Goal: Information Seeking & Learning: Find specific fact

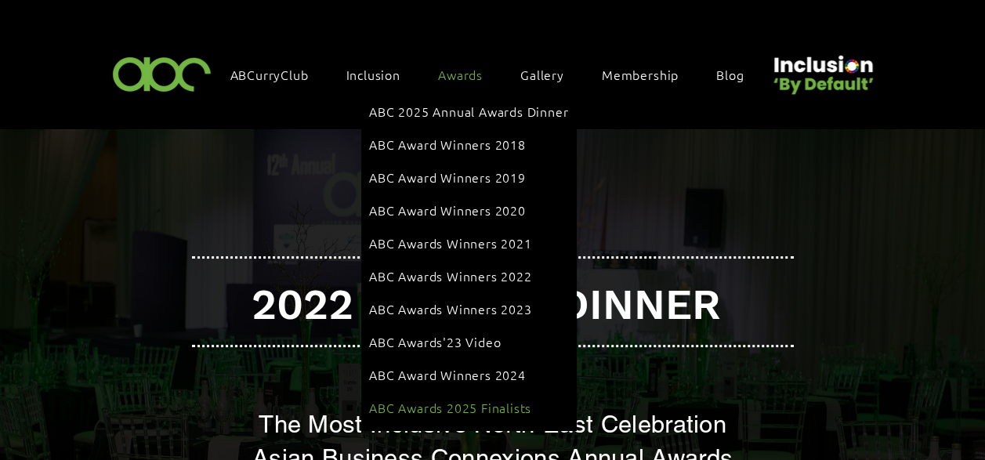
click at [459, 399] on span "ABC Awards 2025 Finalists" at bounding box center [450, 407] width 162 height 17
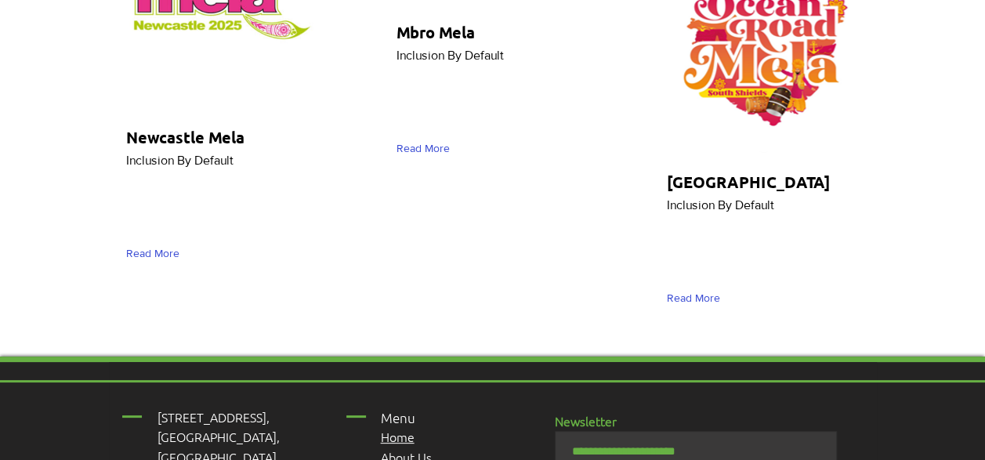
scroll to position [8539, 0]
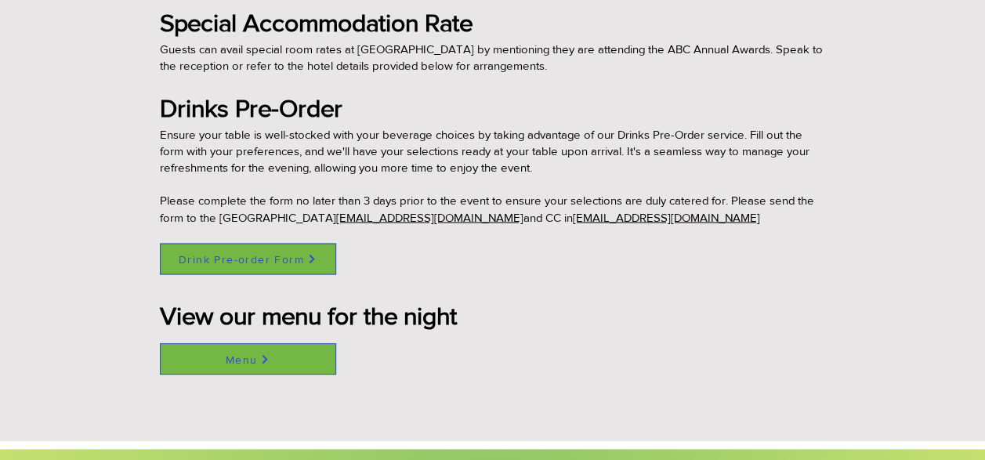
scroll to position [1260, 0]
click at [251, 354] on span "Menu" at bounding box center [242, 358] width 32 height 13
click at [274, 256] on span "Drink Pre-order Form" at bounding box center [241, 258] width 125 height 13
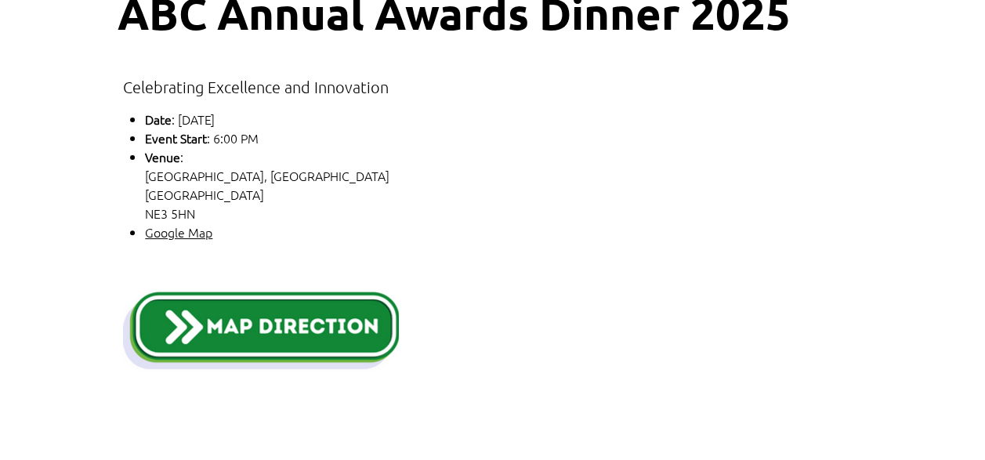
scroll to position [162, 0]
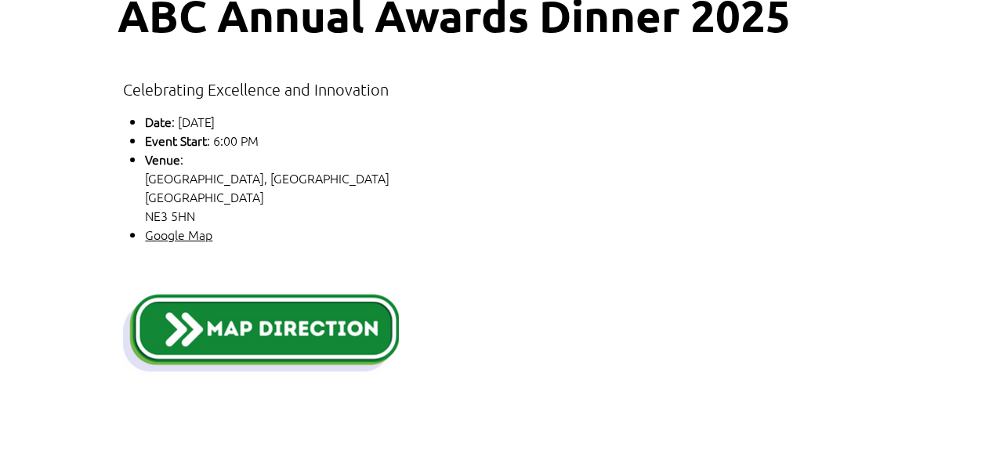
drag, startPoint x: 193, startPoint y: 212, endPoint x: 141, endPoint y: 172, distance: 64.9
click at [141, 172] on ul "Date : Thursday, October 9th, 2025 Event Start : 6:00 PM Venue : Grand Hotel, G…" at bounding box center [402, 178] width 547 height 132
drag, startPoint x: 141, startPoint y: 172, endPoint x: 168, endPoint y: 180, distance: 27.8
copy p "Grand Hotel, Gosforth Park Newcastle upon Tyne NE3 5HN"
